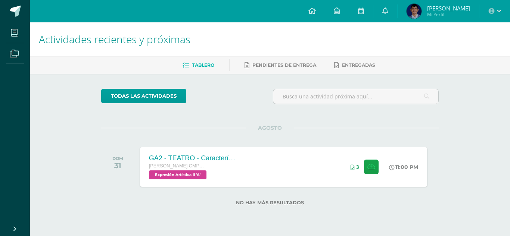
click at [231, 64] on ul "Tablero Pendientes de entrega Entregadas" at bounding box center [279, 65] width 480 height 12
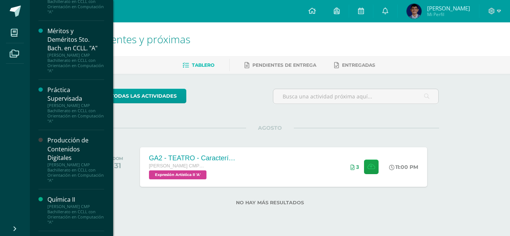
scroll to position [621, 0]
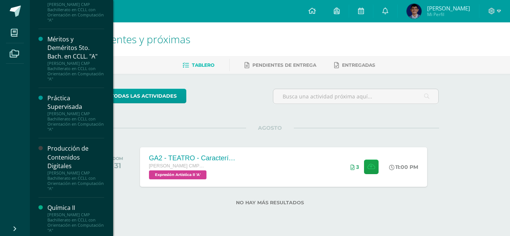
click at [55, 100] on div "Práctica Supervisada" at bounding box center [75, 102] width 57 height 17
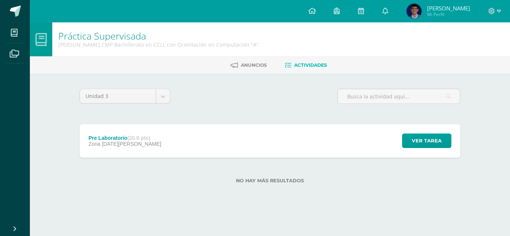
click at [324, 144] on div "Pre Laboratorio (20.0 pts) Zona 04 de Julio Ver tarea Pre Laboratorio Práctica …" at bounding box center [269, 141] width 380 height 34
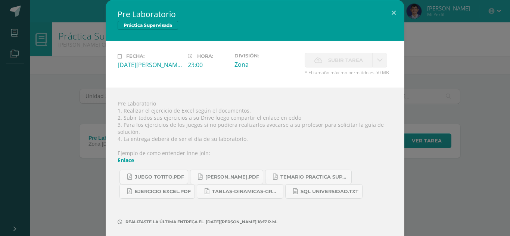
scroll to position [25, 0]
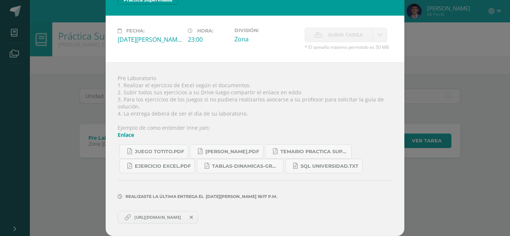
click at [173, 219] on span "https://drive.google.com/drive/folders/17DHEkBRbpzRN6zkY9SlegNIcQQEueCQC?usp=sh…" at bounding box center [158, 217] width 54 height 6
